Goal: Transaction & Acquisition: Subscribe to service/newsletter

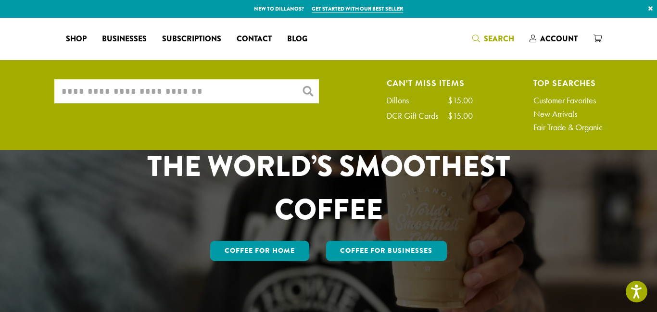
click at [248, 95] on input "What are you searching for?" at bounding box center [186, 91] width 265 height 24
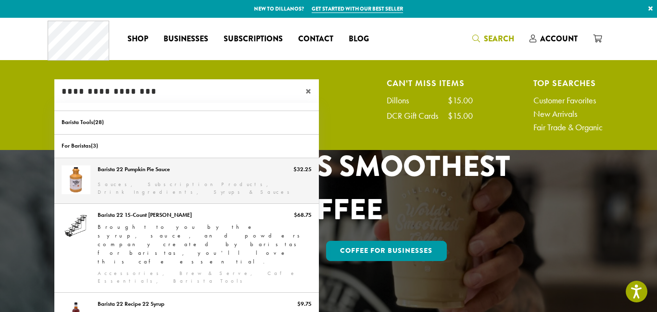
type input "**********"
click at [157, 170] on link "Barista 22 Pumpkin Pie Sauce" at bounding box center [186, 180] width 265 height 45
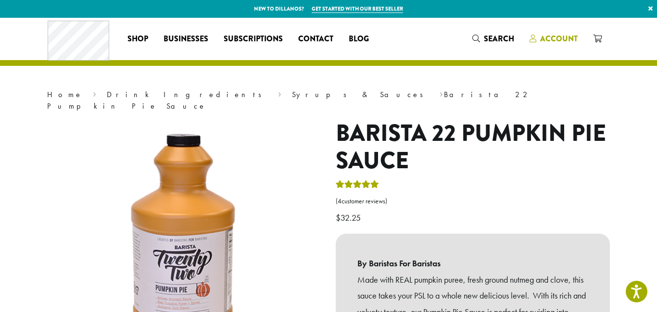
click at [547, 40] on span "Account" at bounding box center [559, 38] width 38 height 11
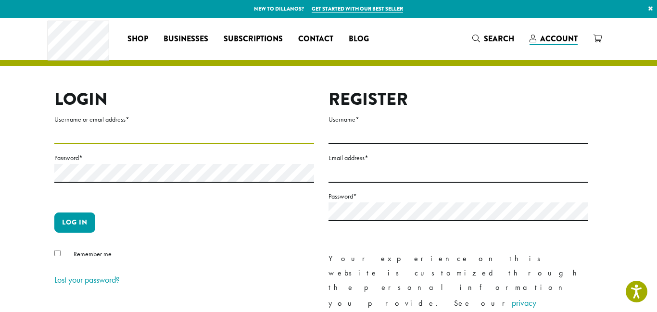
click at [239, 138] on input "Username or email address *" at bounding box center [184, 135] width 260 height 19
type input "**********"
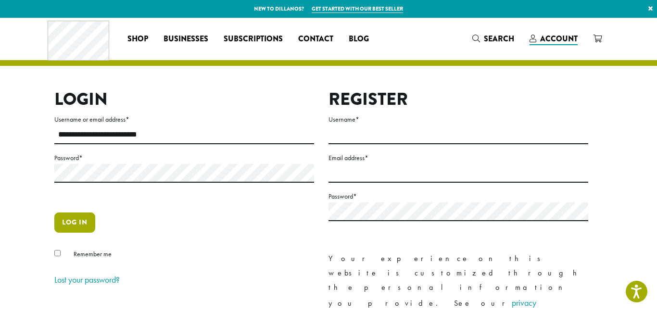
click at [79, 220] on button "Log in" at bounding box center [74, 223] width 41 height 20
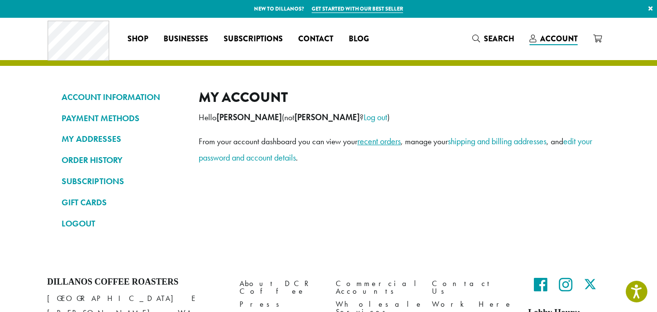
click at [378, 140] on link "recent orders" at bounding box center [379, 141] width 43 height 11
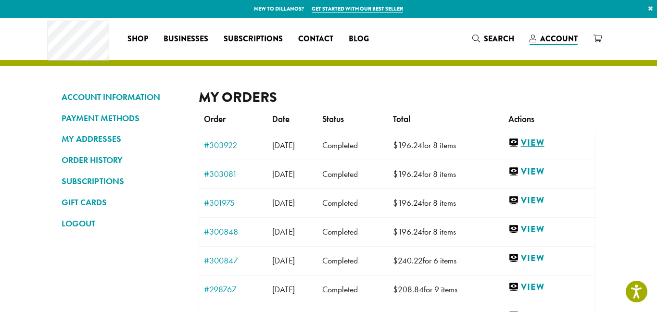
click at [549, 144] on link "View" at bounding box center [550, 143] width 82 height 12
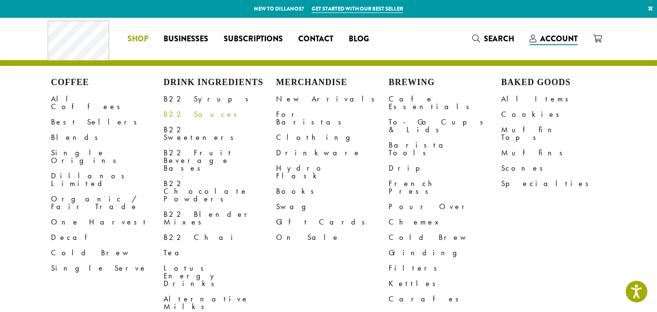
click at [193, 112] on link "B22 Sauces" at bounding box center [220, 114] width 113 height 15
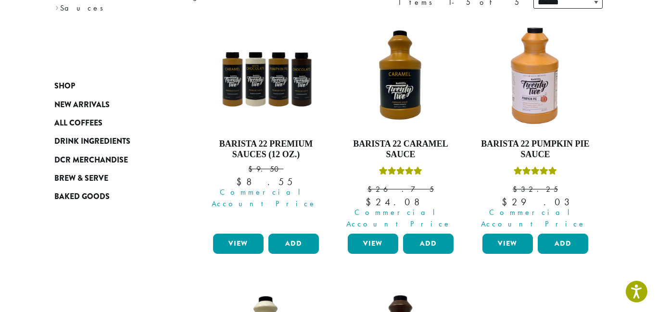
scroll to position [144, 0]
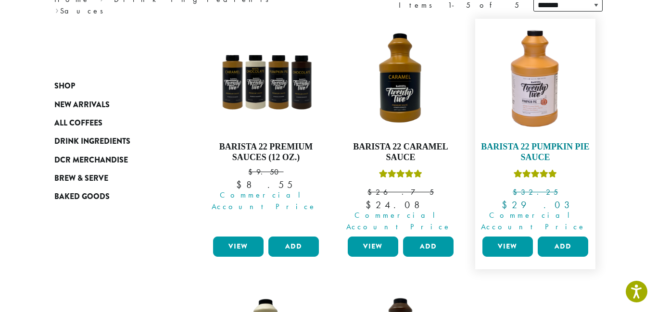
click at [537, 118] on img at bounding box center [535, 79] width 111 height 111
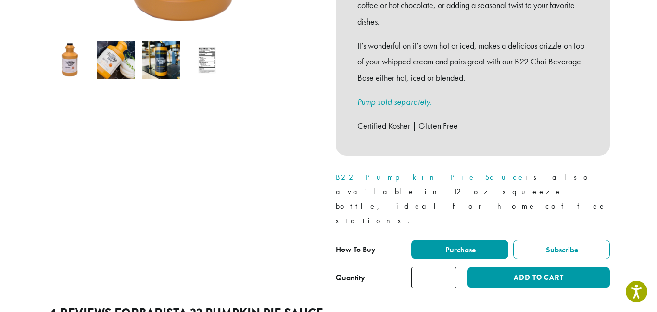
scroll to position [325, 0]
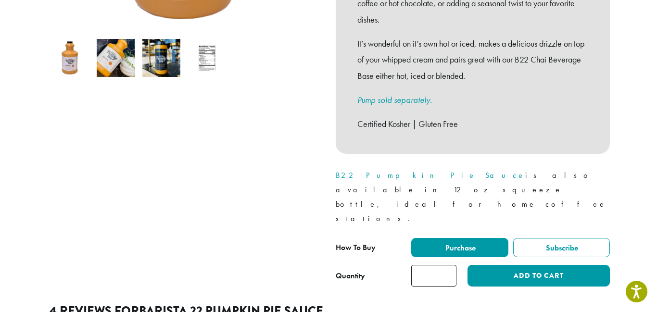
click at [446, 265] on input "*" at bounding box center [434, 276] width 45 height 22
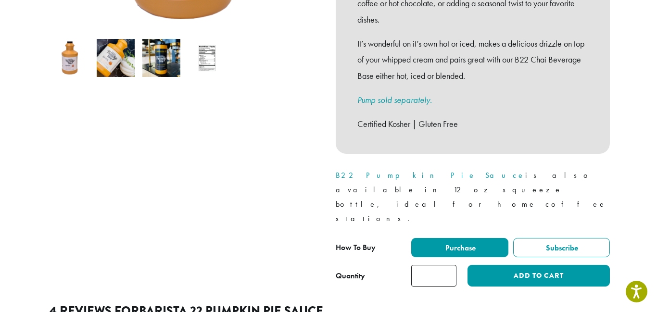
click at [446, 265] on input "*" at bounding box center [434, 276] width 45 height 22
type input "*"
click at [446, 265] on input "*" at bounding box center [434, 276] width 45 height 22
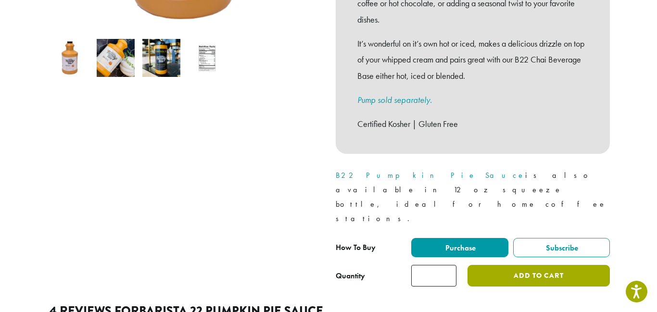
click at [564, 265] on button "Add to cart" at bounding box center [539, 276] width 142 height 22
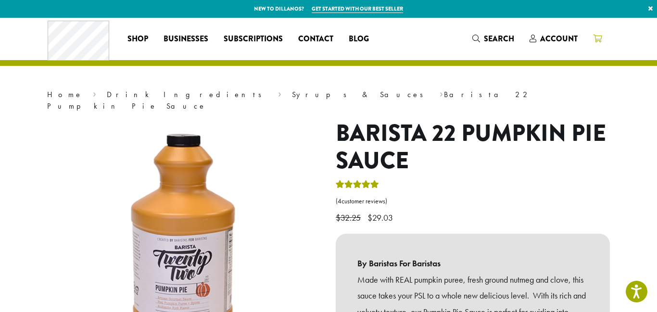
click at [597, 43] on span at bounding box center [597, 39] width 9 height 12
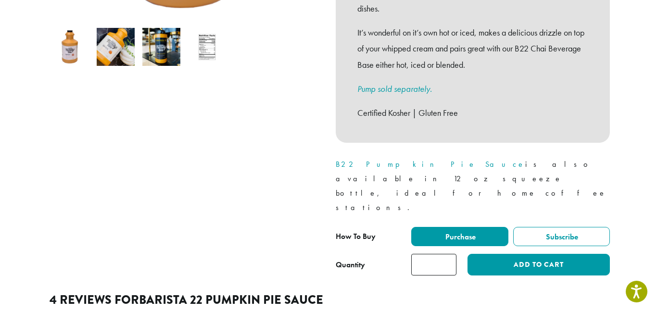
click at [438, 254] on input "*" at bounding box center [434, 265] width 45 height 22
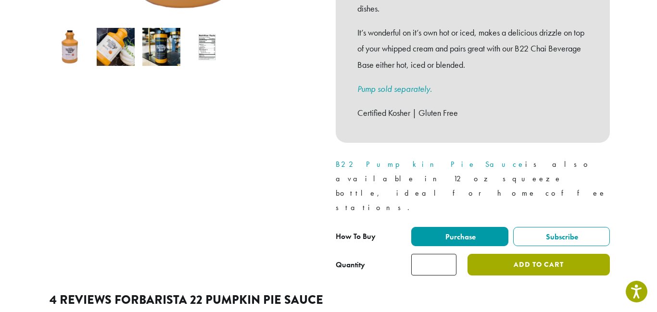
type input "*"
click at [495, 254] on button "Add to cart" at bounding box center [539, 265] width 142 height 22
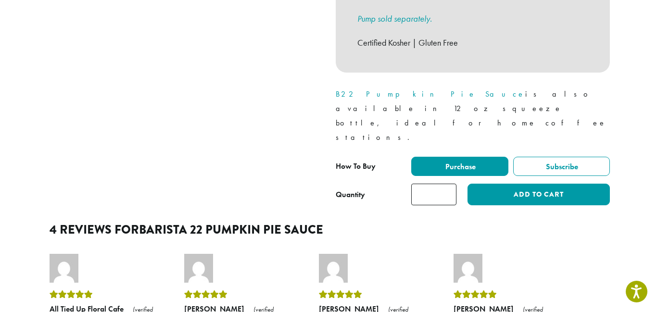
scroll to position [407, 0]
click at [441, 184] on input "*" at bounding box center [434, 195] width 45 height 22
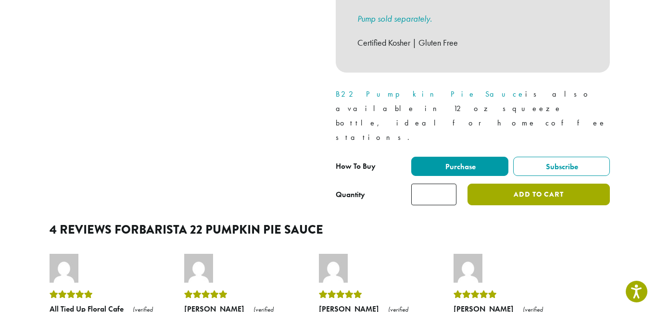
type input "*"
click at [483, 184] on button "Add to cart" at bounding box center [539, 195] width 142 height 22
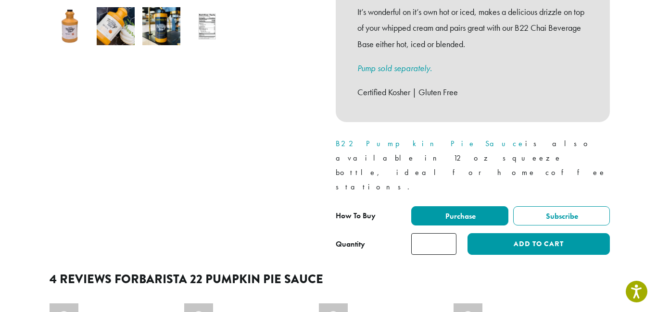
scroll to position [386, 0]
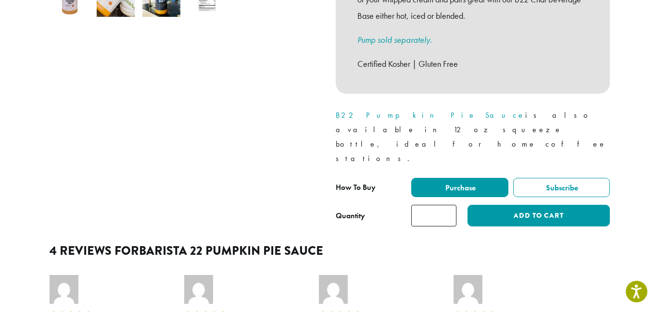
click at [439, 205] on input "*" at bounding box center [434, 216] width 45 height 22
type input "*"
click at [451, 183] on span "Purchase" at bounding box center [460, 188] width 32 height 10
click at [472, 183] on span "Purchase" at bounding box center [460, 188] width 32 height 10
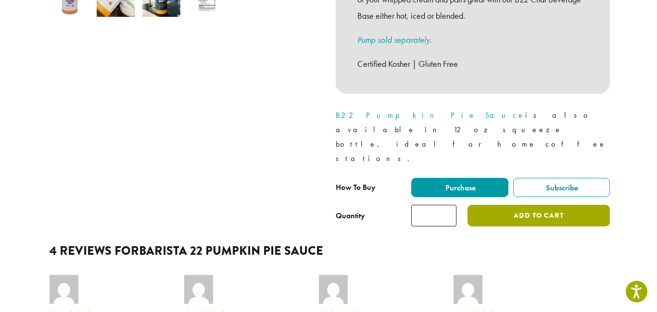
click at [558, 205] on button "Add to cart" at bounding box center [539, 216] width 142 height 22
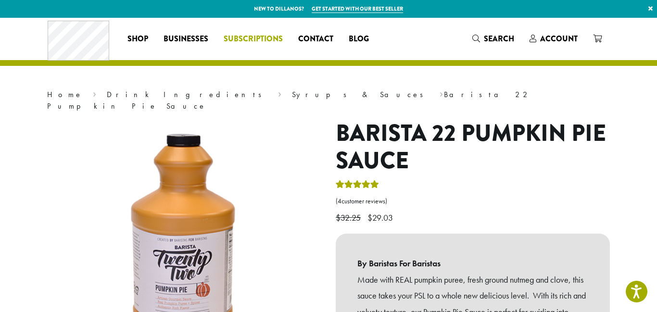
click at [248, 44] on span "Subscriptions" at bounding box center [253, 39] width 59 height 12
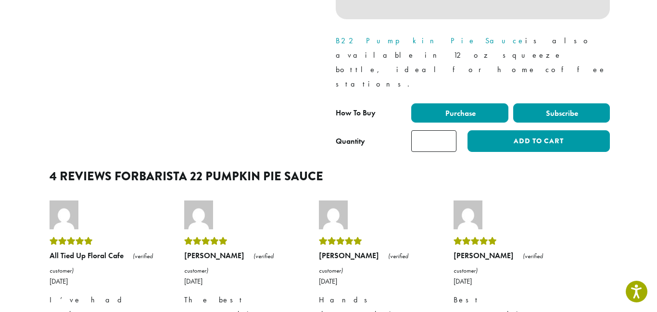
click at [586, 103] on label "Subscribe" at bounding box center [562, 112] width 97 height 19
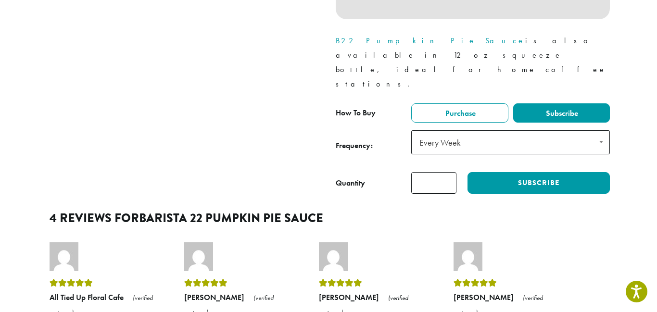
click at [515, 130] on span "Every Week" at bounding box center [511, 142] width 199 height 24
select select "******"
click at [440, 172] on input "*" at bounding box center [434, 183] width 45 height 22
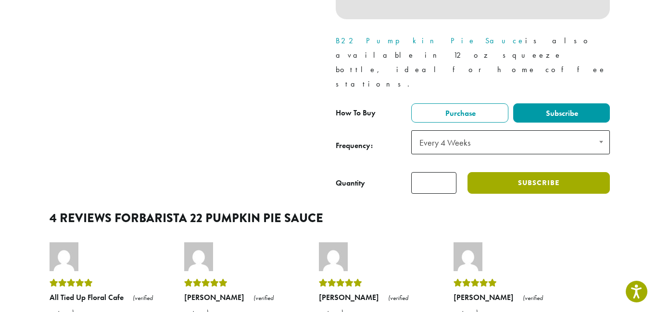
type input "*"
click at [494, 172] on button "Subscribe" at bounding box center [539, 183] width 142 height 22
